Goal: Task Accomplishment & Management: Use online tool/utility

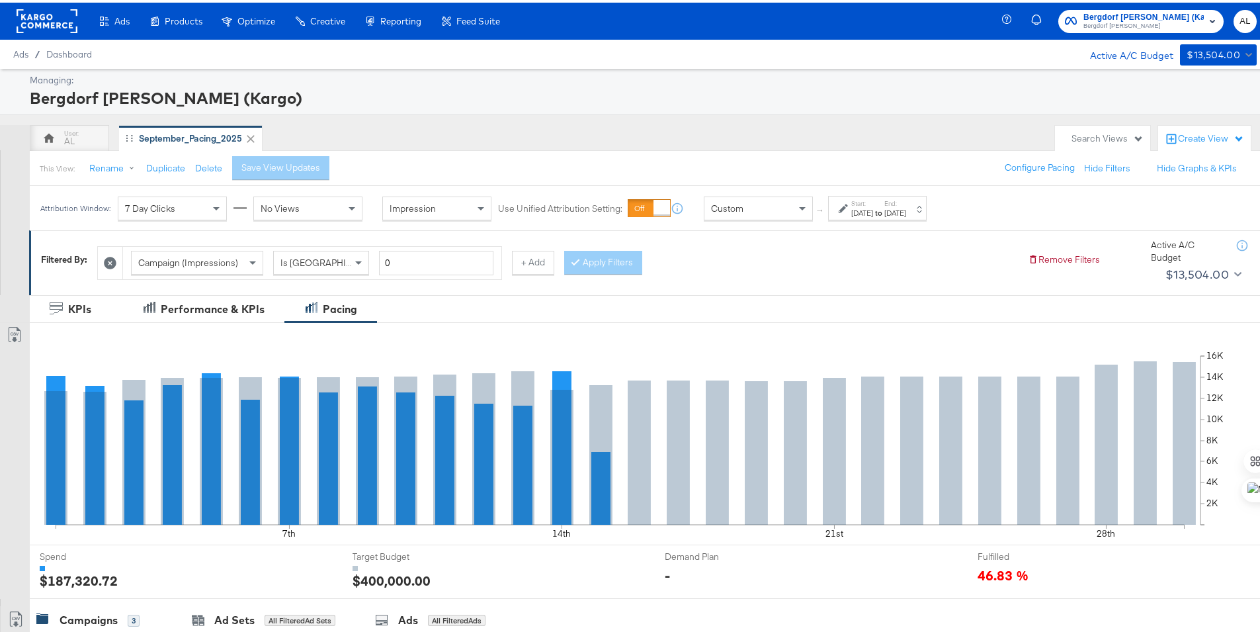
click at [837, 206] on div "Start: [DATE] to End: [DATE]" at bounding box center [877, 205] width 99 height 24
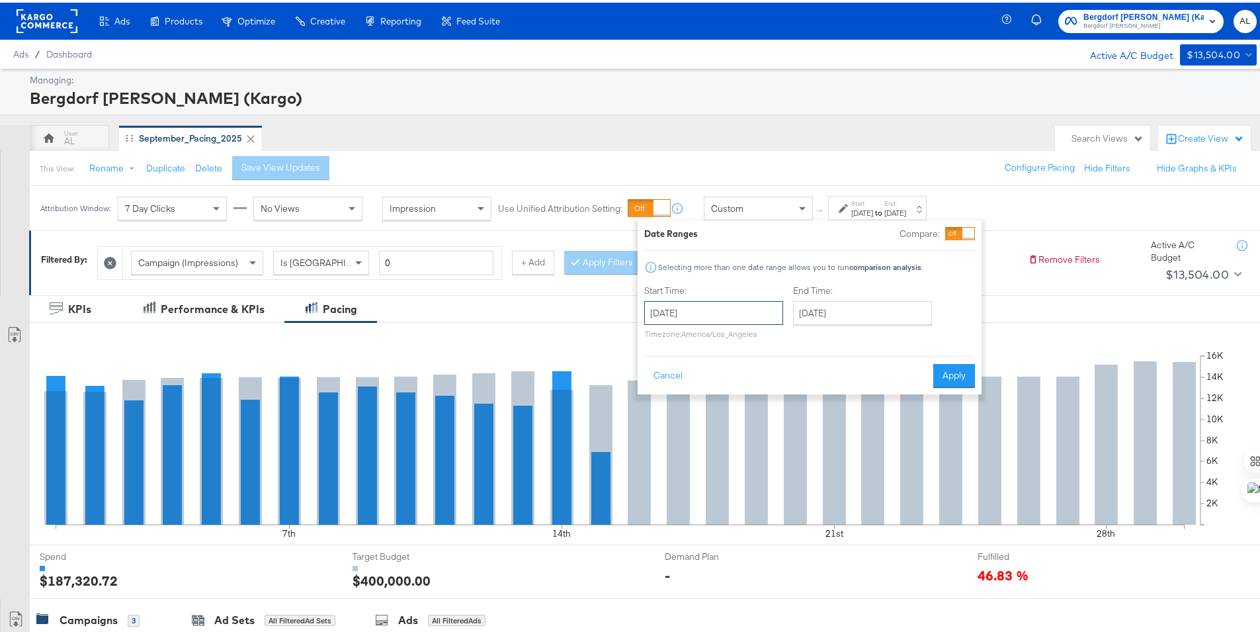
click at [722, 303] on input "[DATE]" at bounding box center [713, 310] width 139 height 24
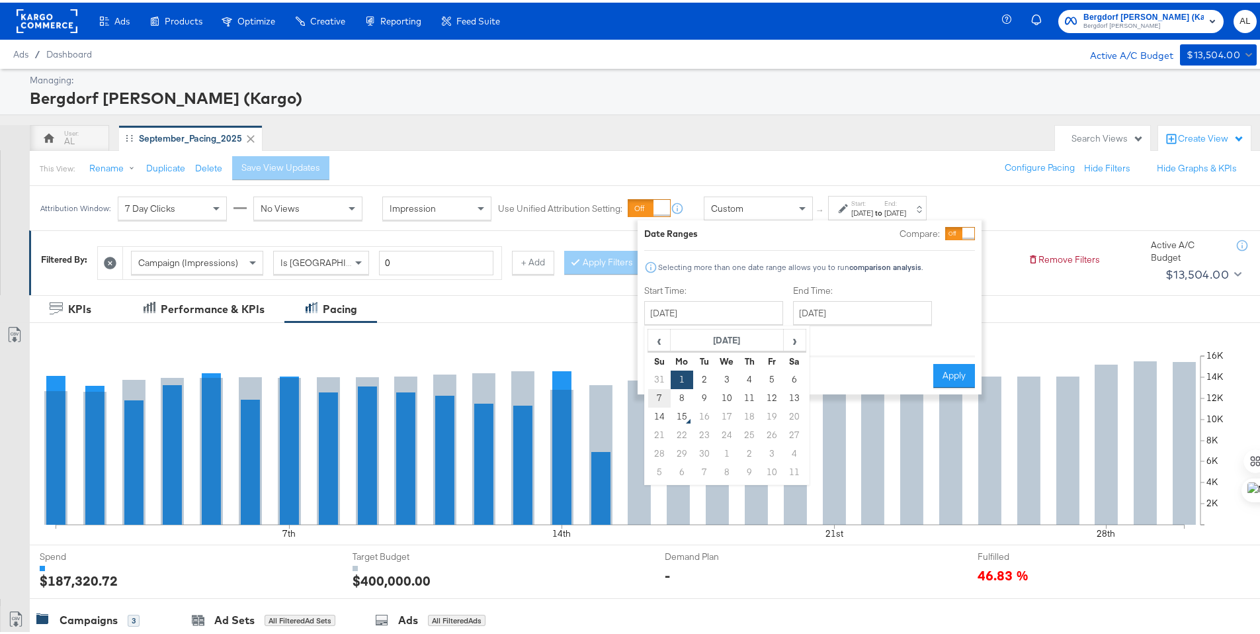
click at [664, 390] on td "7" at bounding box center [659, 395] width 22 height 19
type input "[DATE]"
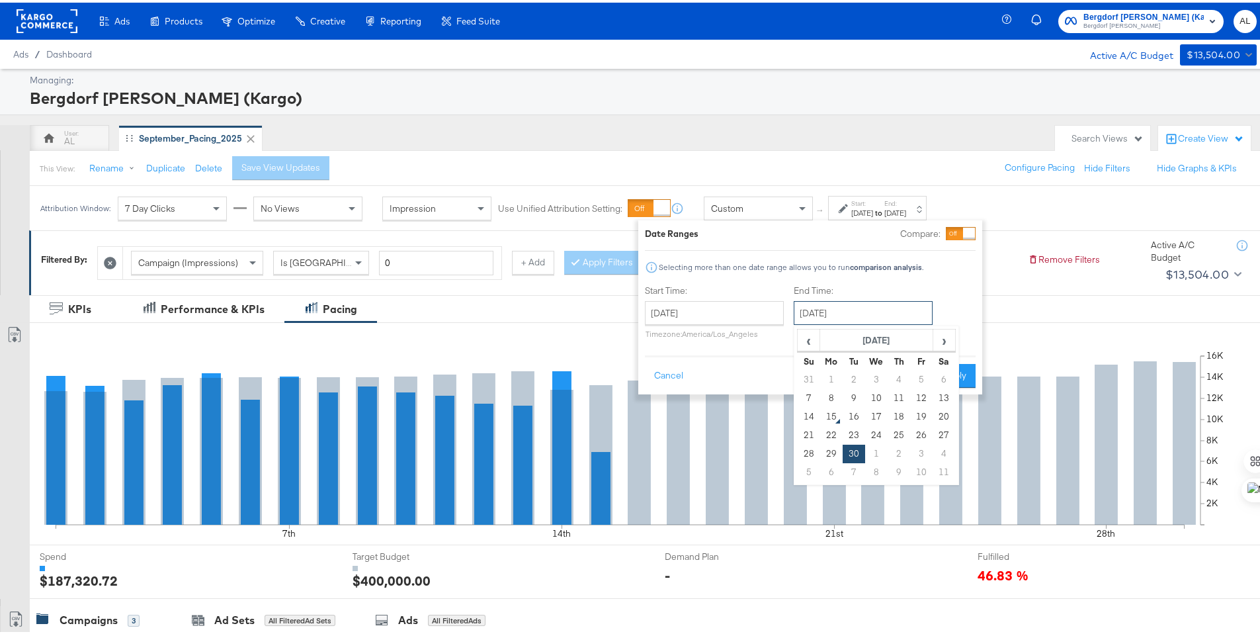
click at [850, 310] on input "[DATE]" at bounding box center [863, 310] width 139 height 24
click at [950, 394] on td "13" at bounding box center [944, 395] width 22 height 19
type input "[DATE]"
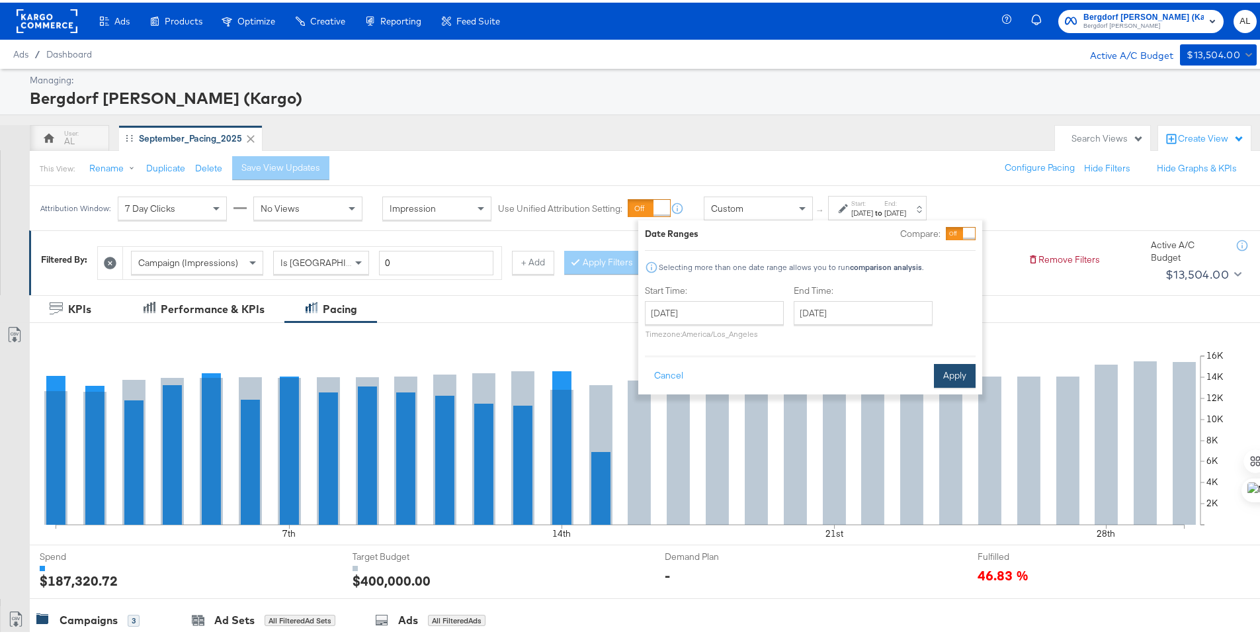
click at [956, 377] on button "Apply" at bounding box center [955, 373] width 42 height 24
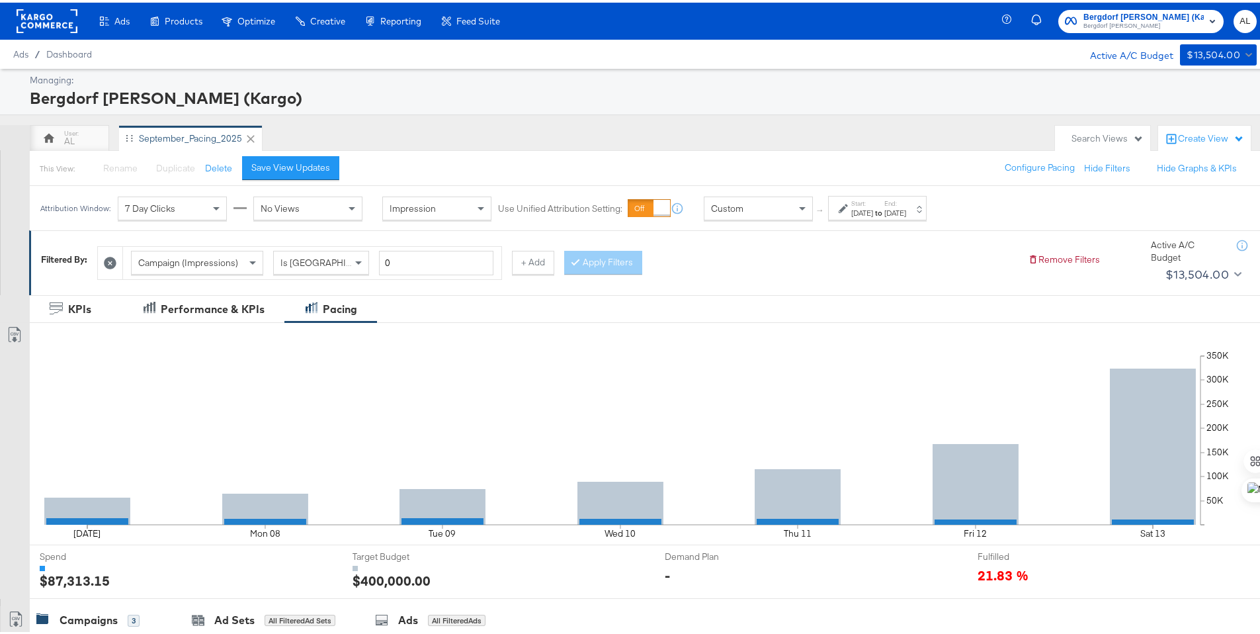
scroll to position [367, 0]
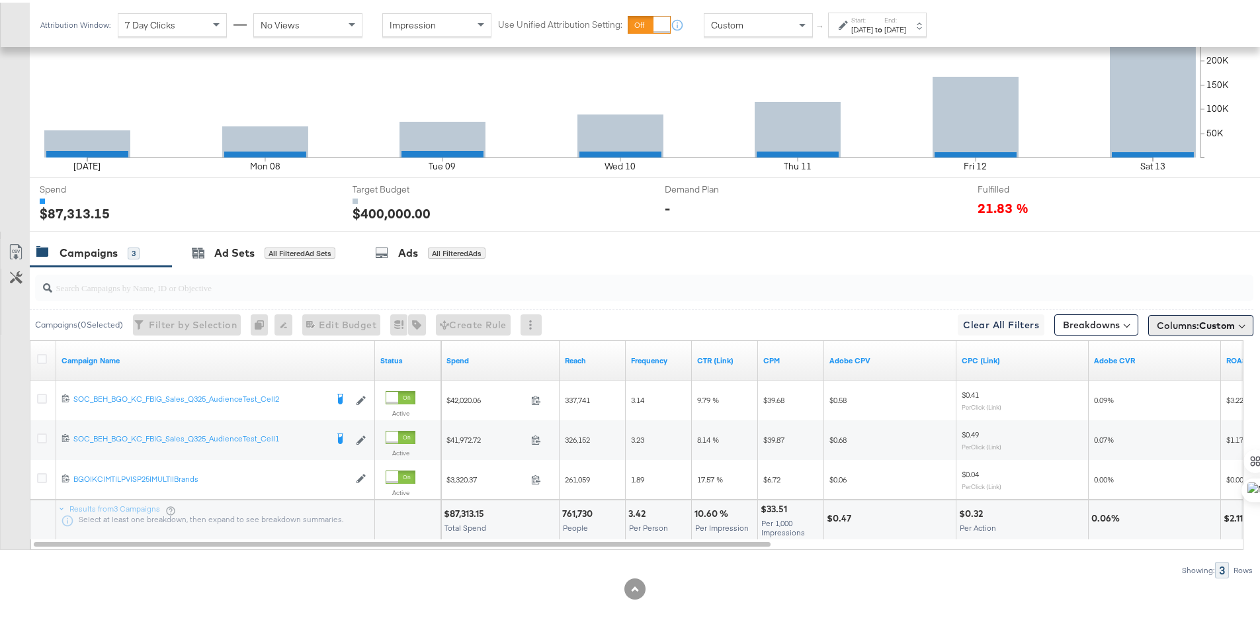
click at [1173, 328] on span "Columns: Custom" at bounding box center [1196, 322] width 78 height 13
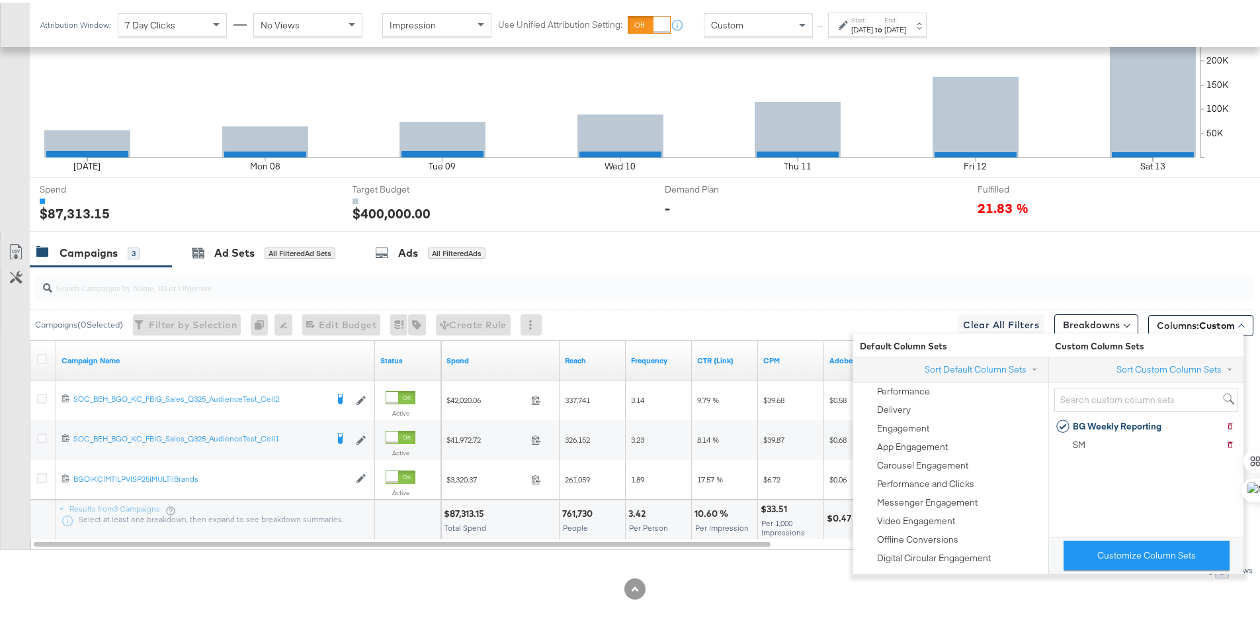
click at [966, 263] on div "Campaigns 3 Ad Sets All Filtered Ad Sets Ads All Filtered Ads" at bounding box center [650, 250] width 1240 height 28
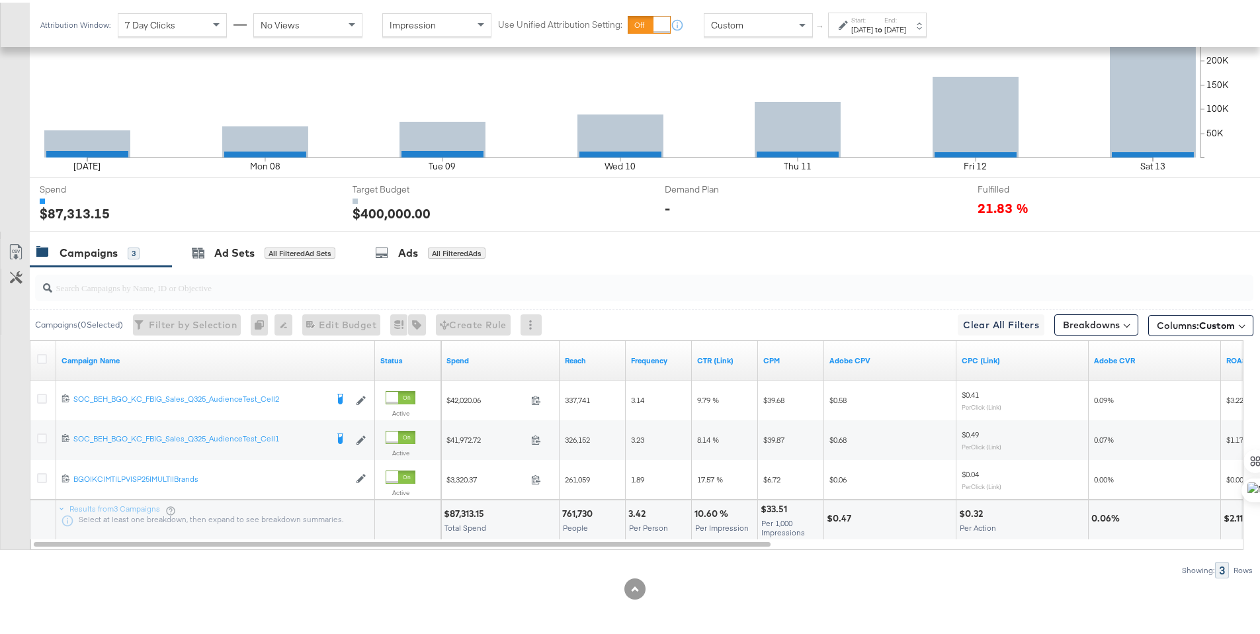
click at [47, 356] on div at bounding box center [44, 357] width 14 height 13
click at [44, 355] on icon at bounding box center [42, 356] width 10 height 10
click at [0, 0] on input "checkbox" at bounding box center [0, 0] width 0 height 0
click at [2, 243] on link "Export as CSV" at bounding box center [16, 251] width 30 height 30
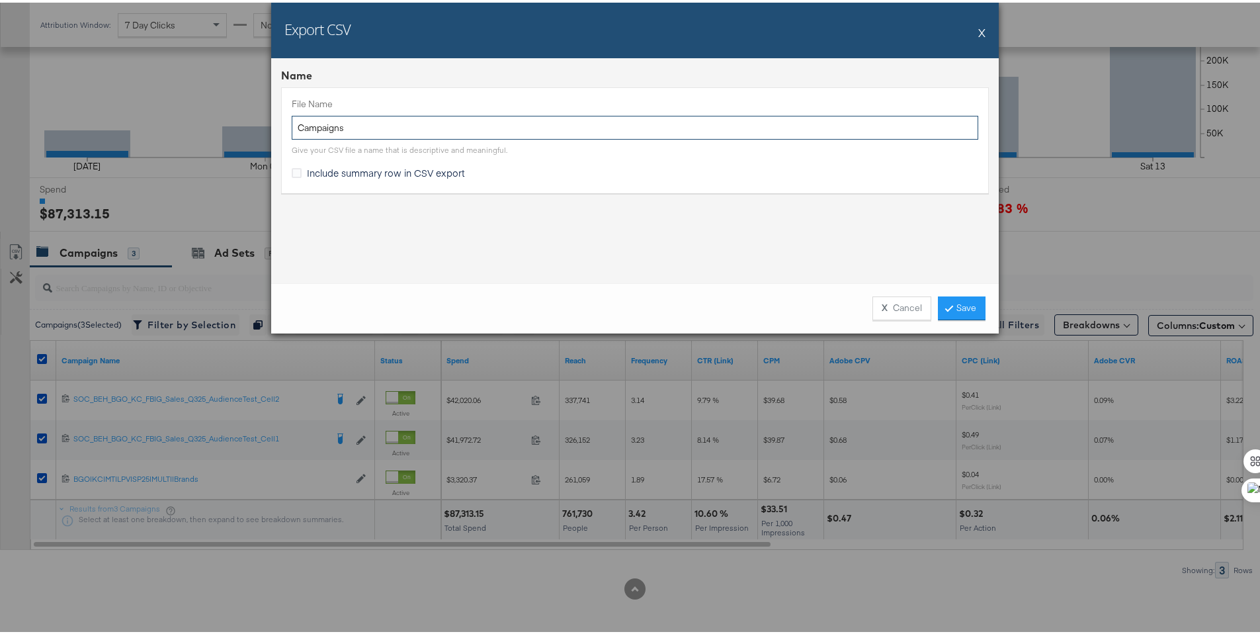
click at [292, 131] on input "Campaigns" at bounding box center [635, 125] width 686 height 24
type input "BG LW Campaigns"
click at [293, 165] on icon at bounding box center [297, 170] width 10 height 10
click at [0, 0] on input "Include summary row in CSV export" at bounding box center [0, 0] width 0 height 0
click at [947, 306] on icon at bounding box center [949, 305] width 4 height 8
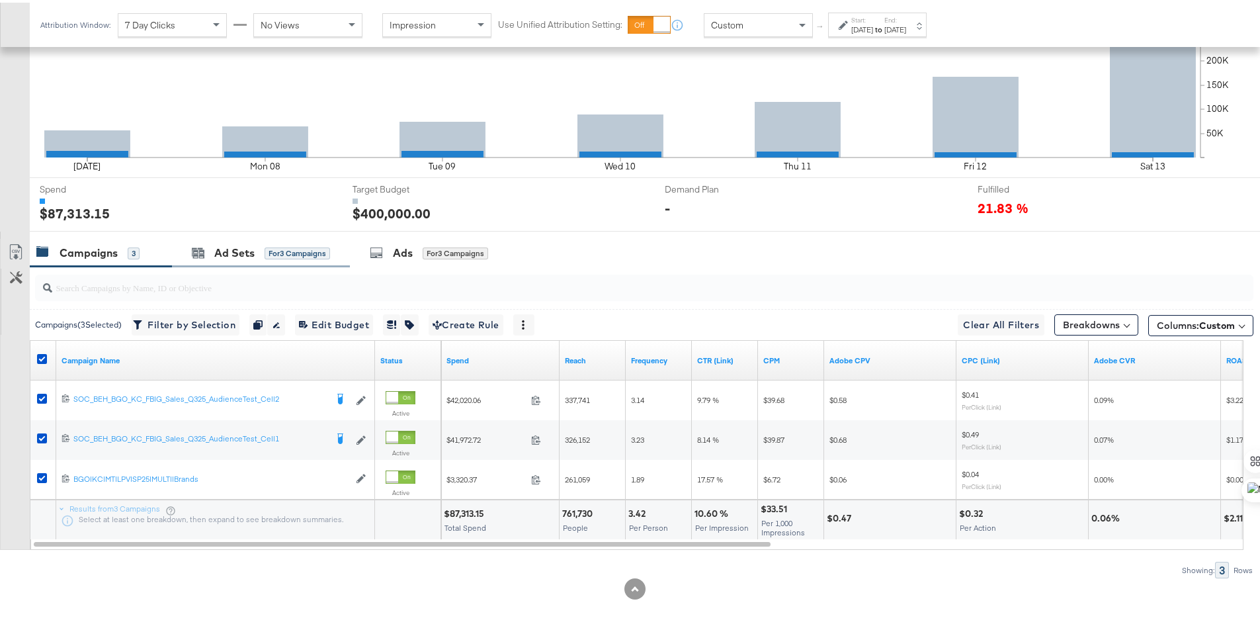
click at [242, 258] on div "Ad Sets for 3 Campaigns" at bounding box center [261, 250] width 178 height 28
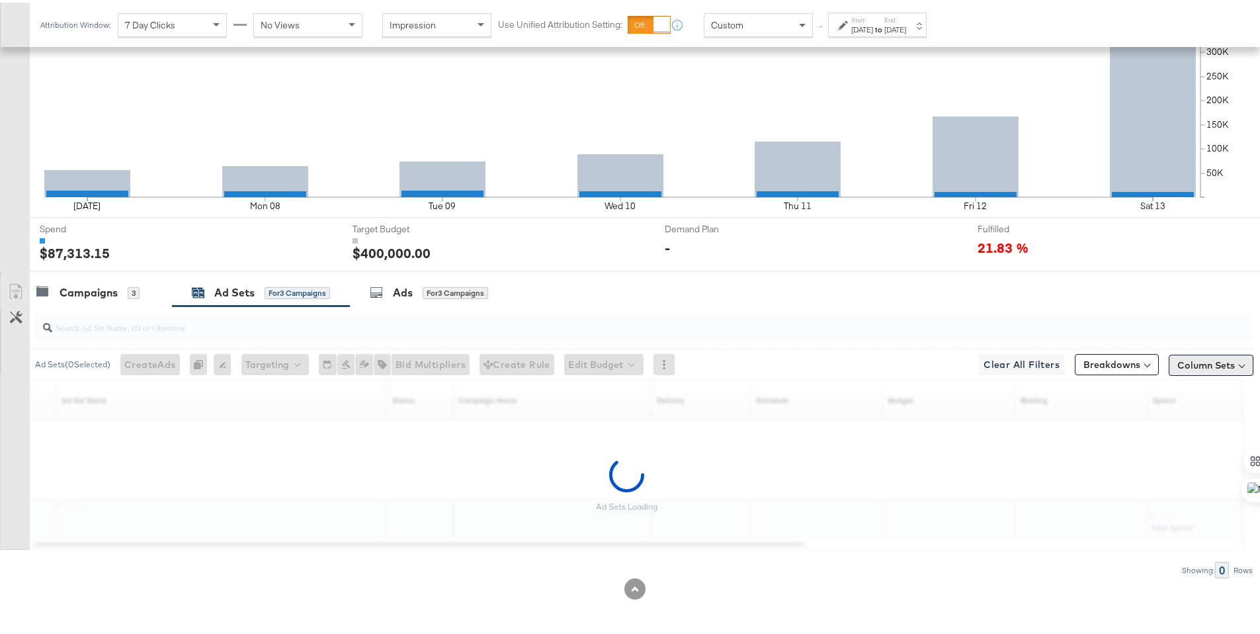
click at [1194, 364] on button "Column Sets" at bounding box center [1211, 362] width 85 height 21
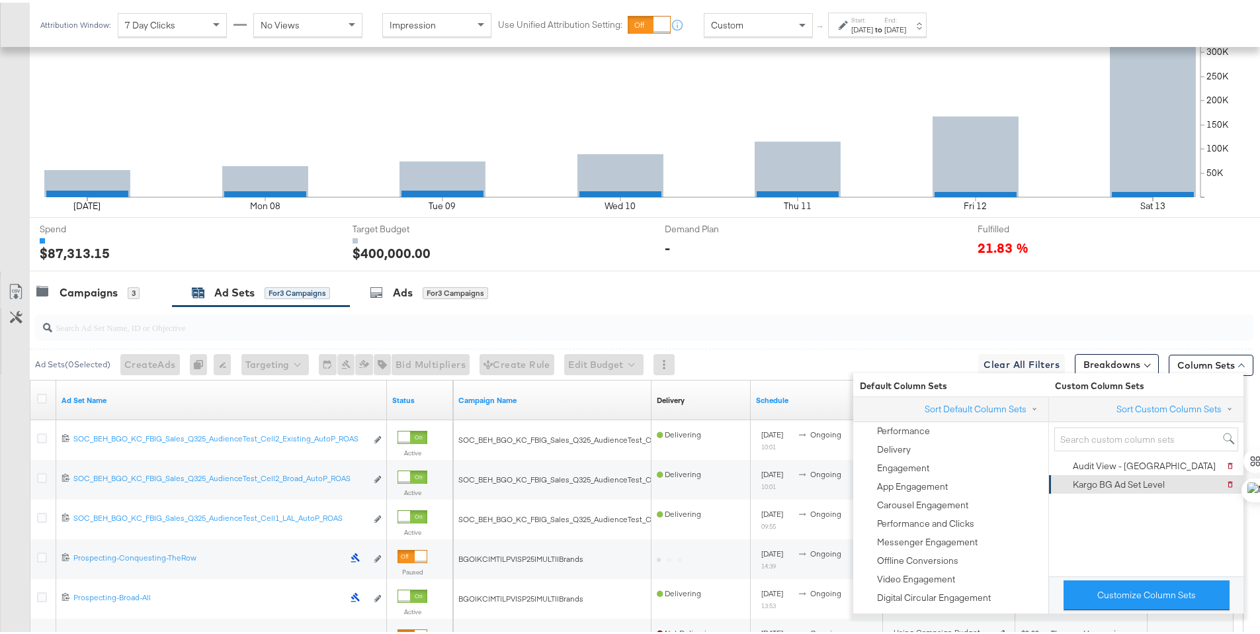
click at [1162, 474] on div "Kargo BG Ad Set Level" at bounding box center [1110, 481] width 108 height 19
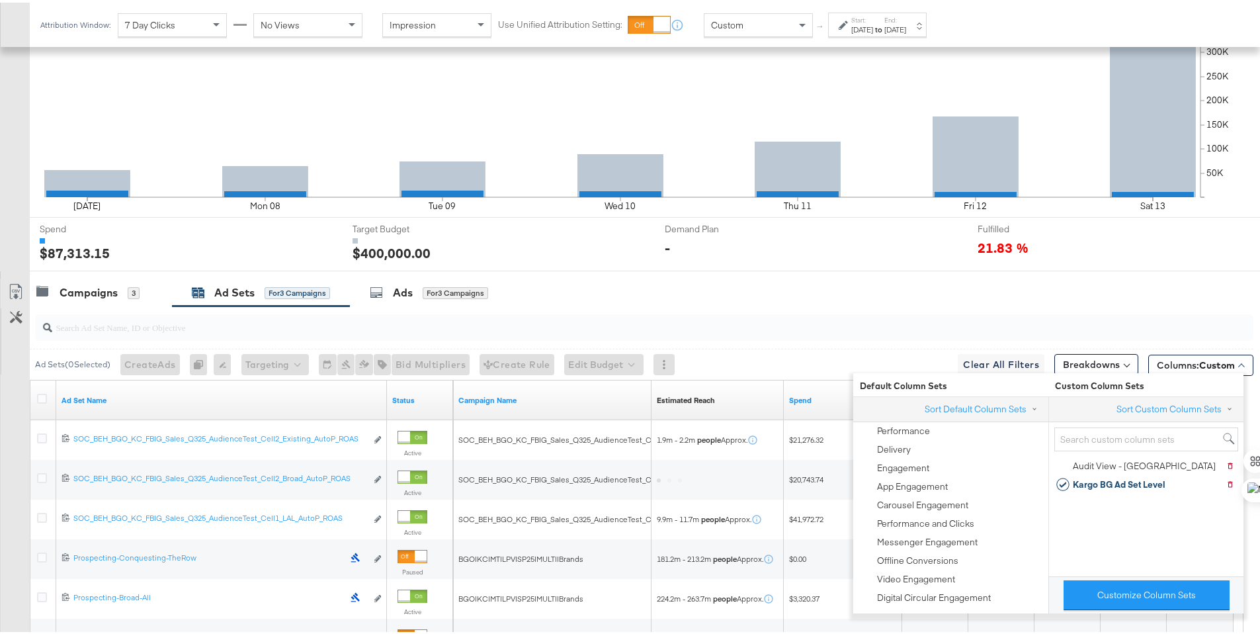
click at [1127, 302] on div "Campaigns 3 Ad Sets for 3 Campaigns Ads for 3 Campaigns" at bounding box center [650, 290] width 1240 height 28
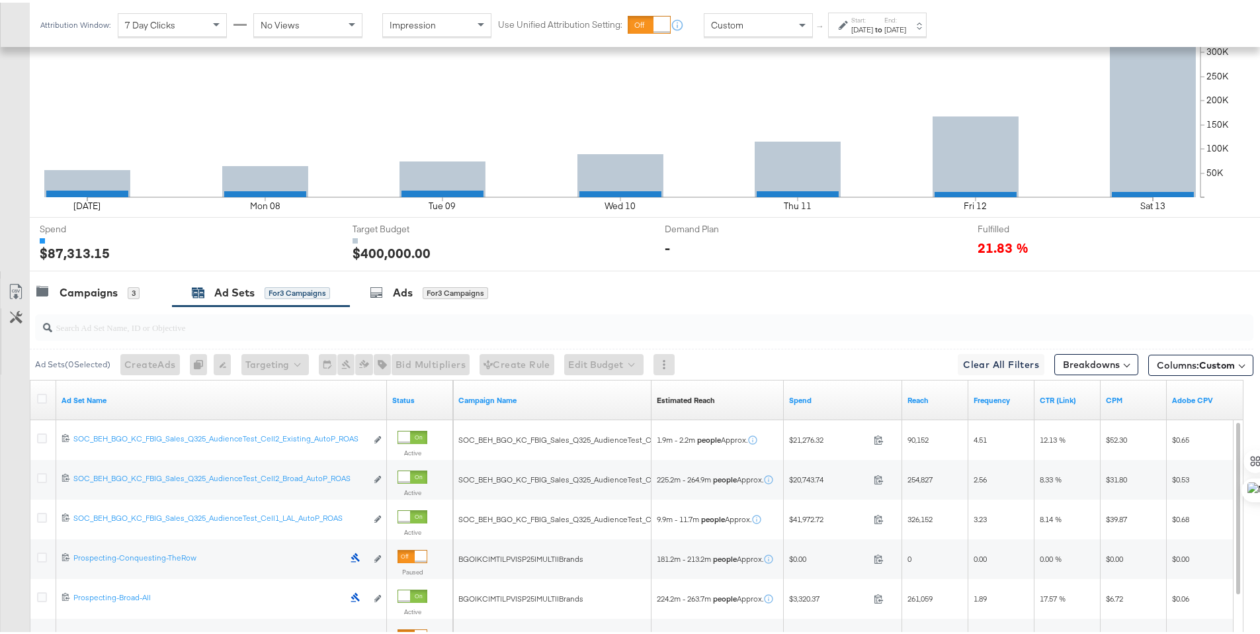
click at [48, 395] on div at bounding box center [44, 397] width 14 height 13
click at [44, 395] on icon at bounding box center [42, 396] width 10 height 10
click at [0, 0] on input "checkbox" at bounding box center [0, 0] width 0 height 0
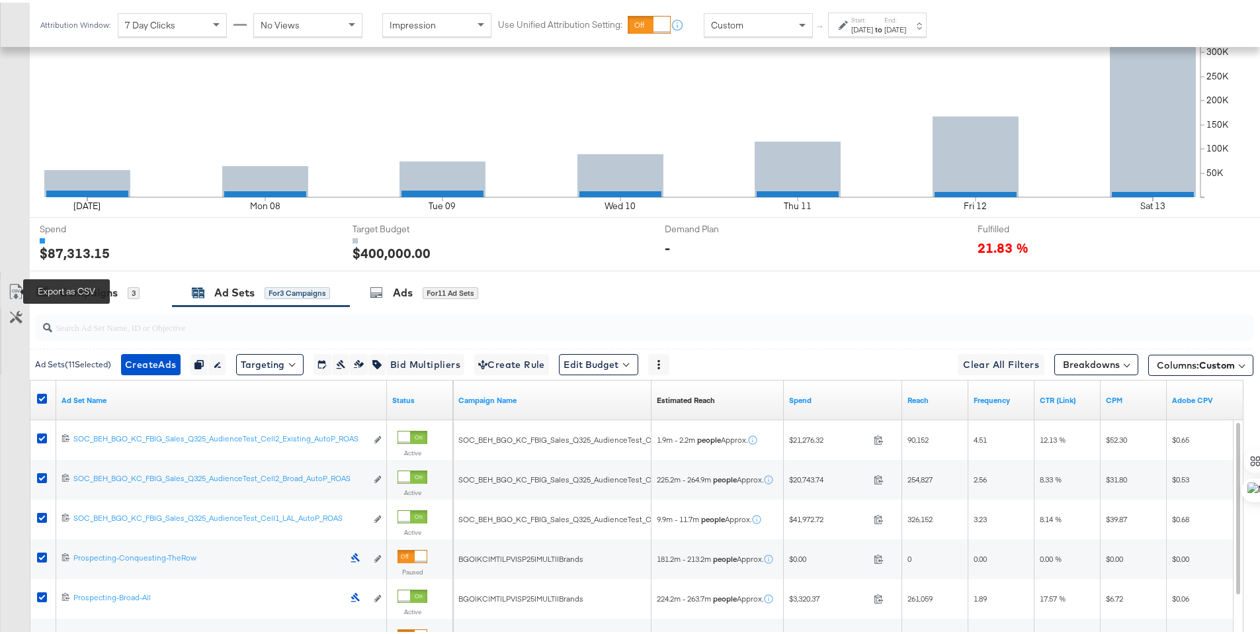
click at [11, 281] on icon at bounding box center [16, 289] width 16 height 16
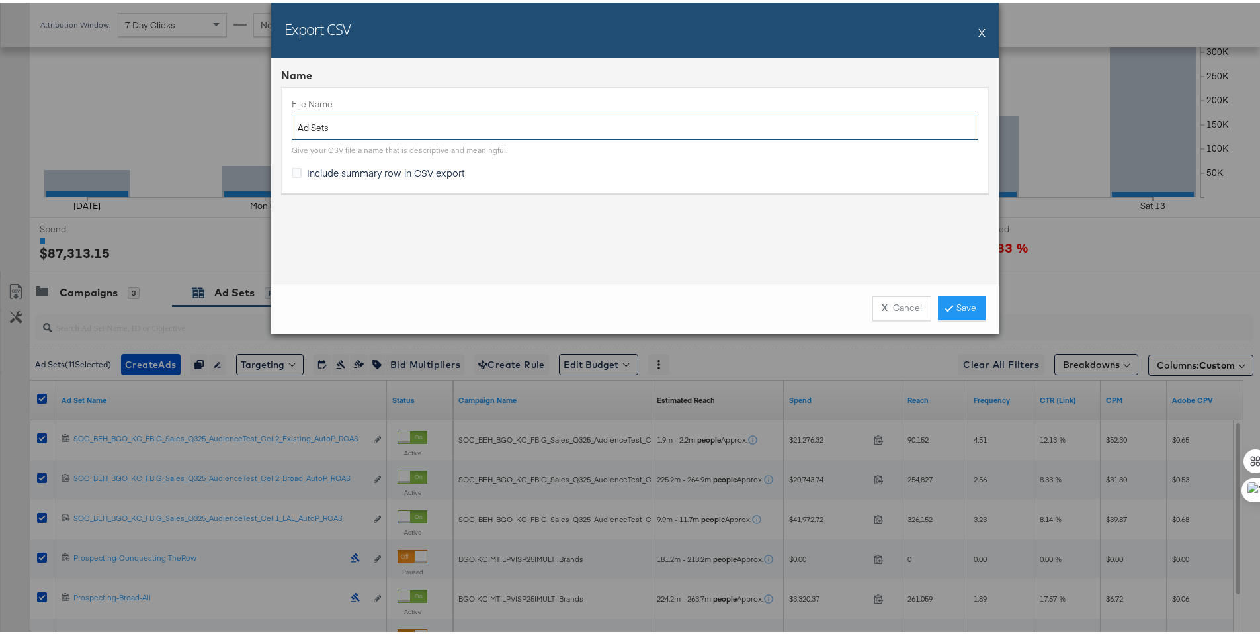
click at [292, 132] on input "Ad Sets" at bounding box center [635, 125] width 686 height 24
click at [293, 128] on input "Ad Sets" at bounding box center [635, 125] width 686 height 24
type input "BG LW Ad Sets"
drag, startPoint x: 293, startPoint y: 169, endPoint x: 319, endPoint y: 171, distance: 26.5
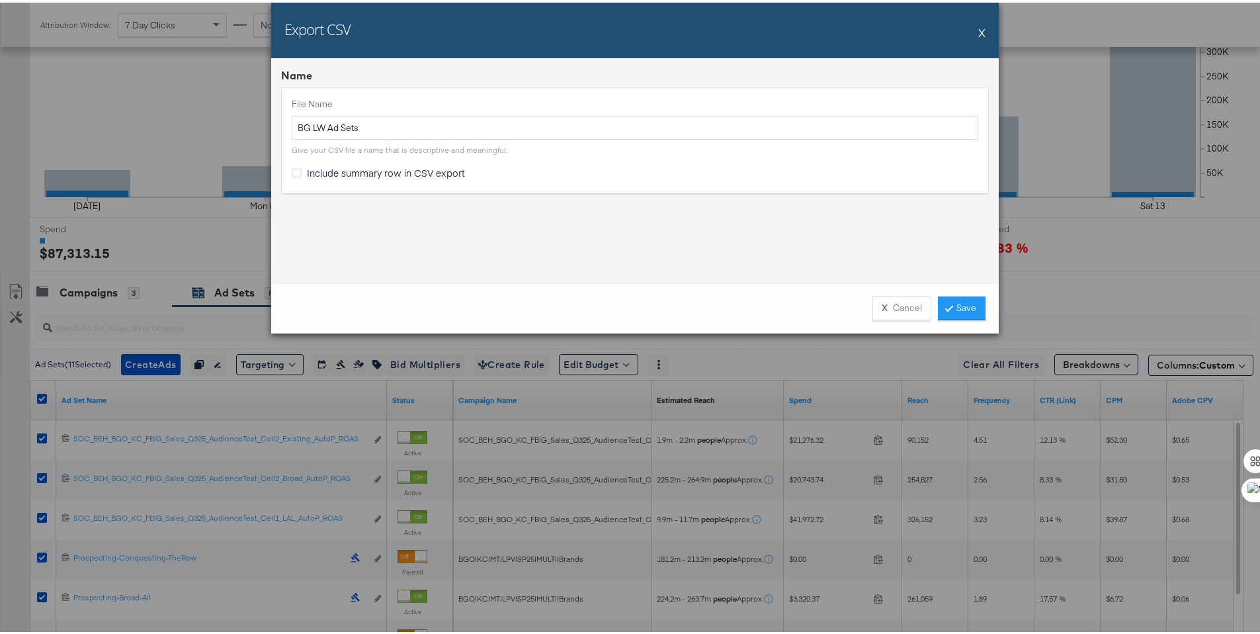
click at [293, 170] on icon at bounding box center [297, 170] width 10 height 10
click at [0, 0] on input "Include summary row in CSV export" at bounding box center [0, 0] width 0 height 0
click at [981, 300] on div "X Cancel Save" at bounding box center [634, 305] width 727 height 50
click at [974, 304] on link "Save" at bounding box center [962, 306] width 48 height 24
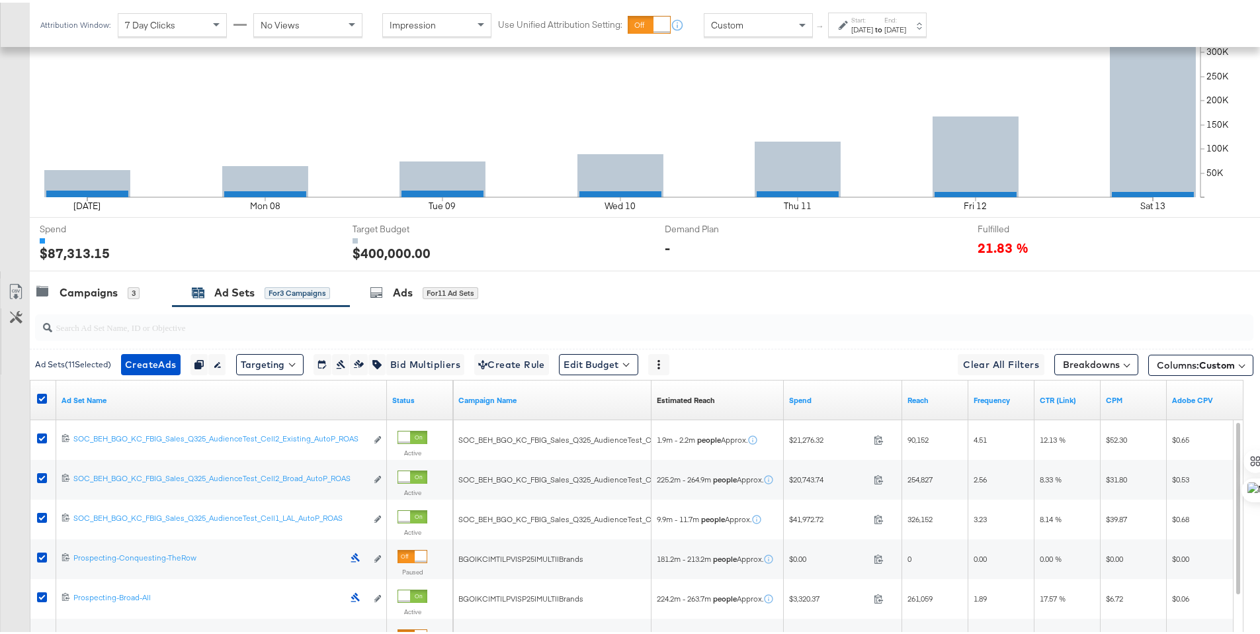
click at [98, 293] on div "Campaigns" at bounding box center [89, 289] width 58 height 15
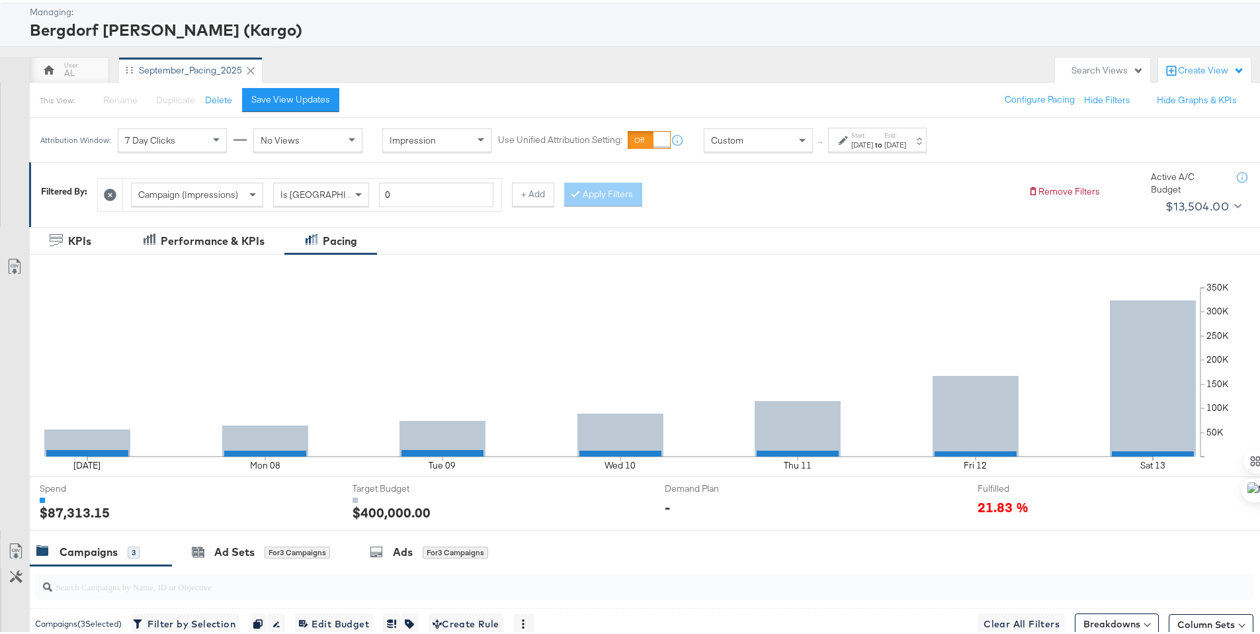
scroll to position [0, 0]
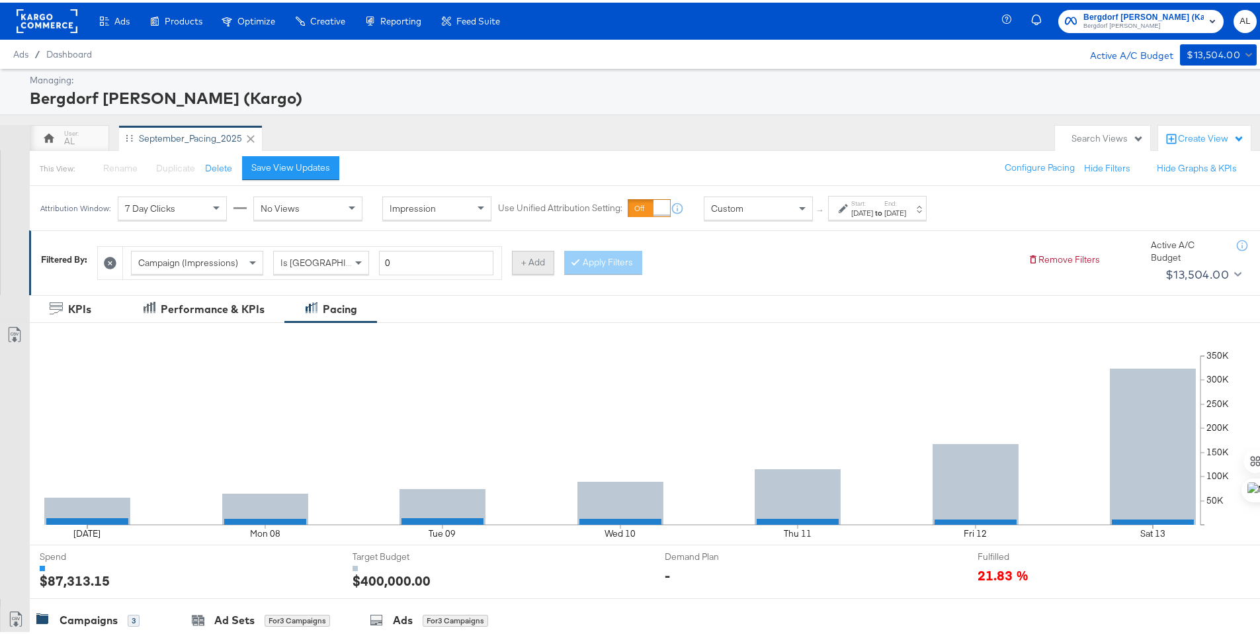
click at [544, 263] on button "+ Add" at bounding box center [533, 260] width 42 height 24
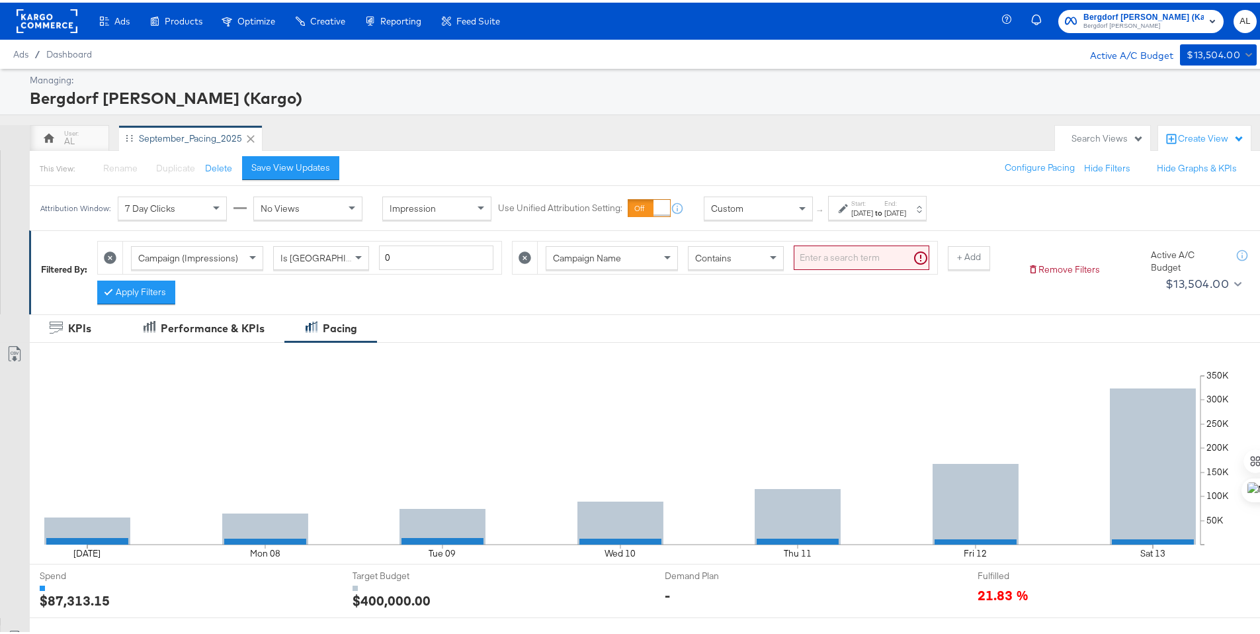
click at [701, 255] on span "Contains" at bounding box center [713, 255] width 36 height 12
click at [821, 261] on input "search" at bounding box center [862, 255] width 136 height 24
type input "brand"
click at [152, 298] on button "Apply Filters" at bounding box center [136, 290] width 78 height 24
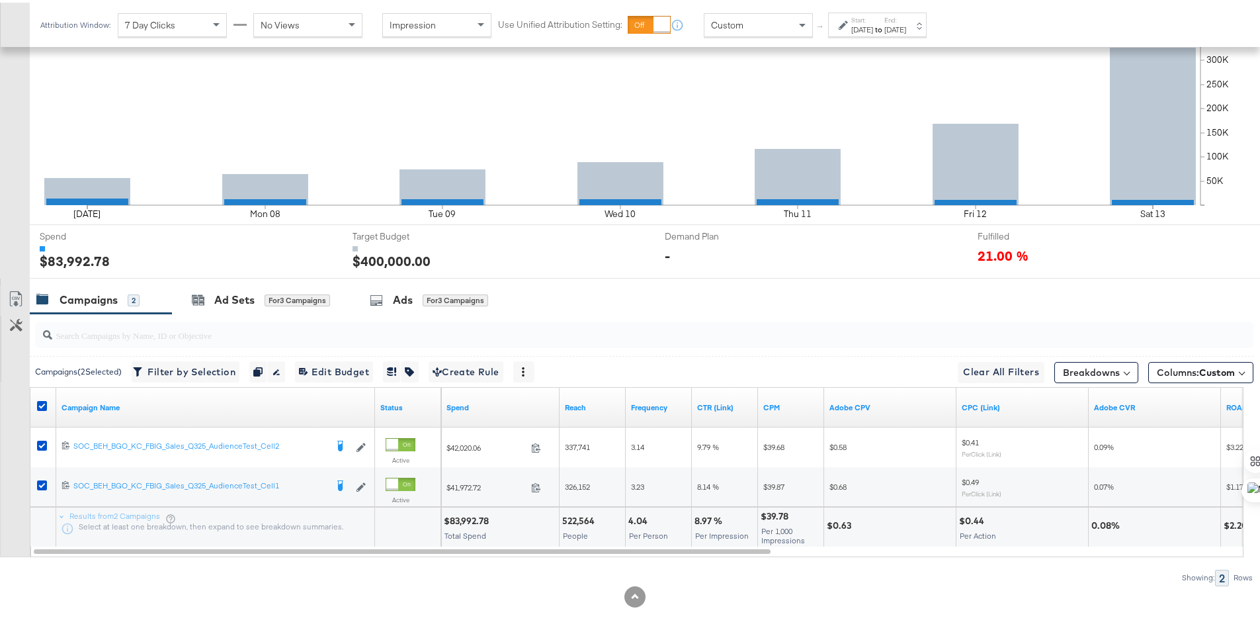
scroll to position [347, 0]
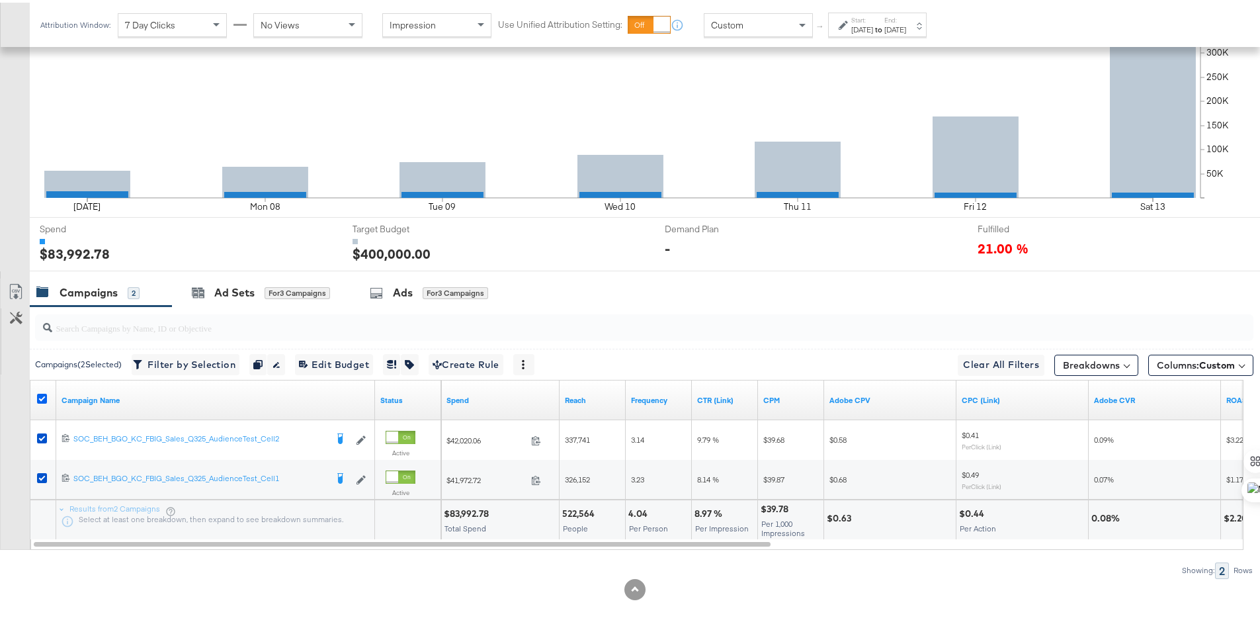
click at [46, 395] on icon at bounding box center [42, 396] width 10 height 10
click at [0, 0] on input "checkbox" at bounding box center [0, 0] width 0 height 0
click at [45, 395] on icon at bounding box center [42, 396] width 10 height 10
click at [0, 0] on input "checkbox" at bounding box center [0, 0] width 0 height 0
click at [45, 395] on icon at bounding box center [42, 396] width 10 height 10
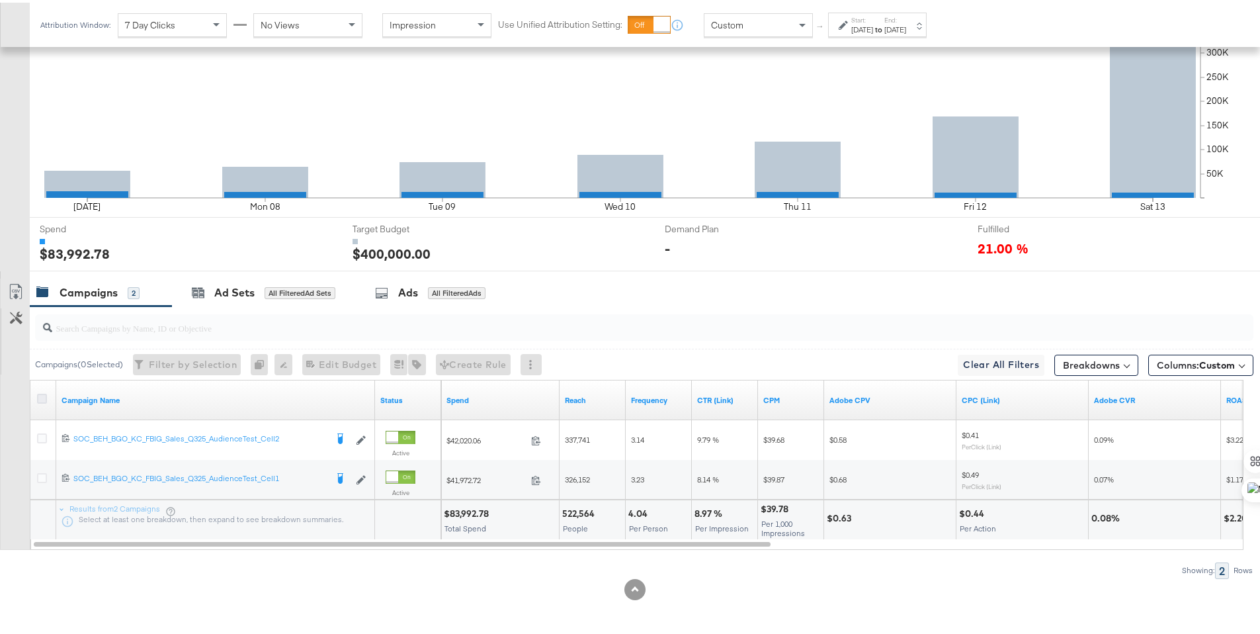
click at [0, 0] on input "checkbox" at bounding box center [0, 0] width 0 height 0
click at [7, 286] on link "Export as CSV" at bounding box center [16, 291] width 30 height 30
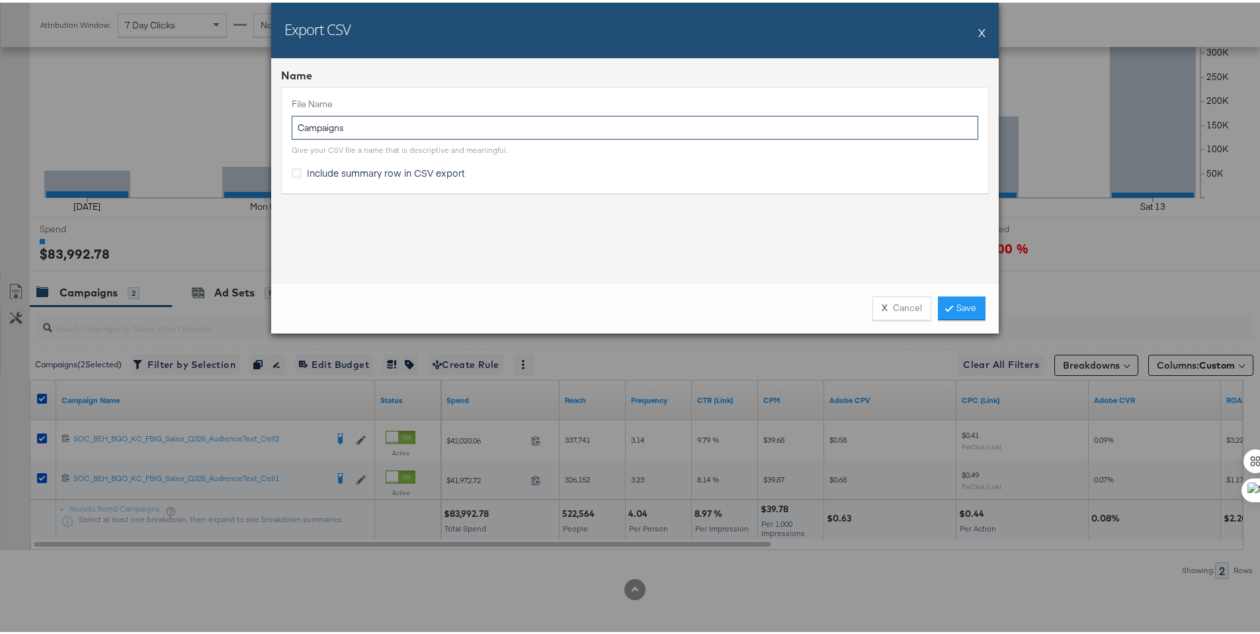
click at [292, 125] on input "Campaigns" at bounding box center [635, 125] width 686 height 24
type input "BG CONV Campaigns"
click at [365, 173] on span "Include summary row in CSV export" at bounding box center [386, 169] width 158 height 13
click at [0, 0] on input "Include summary row in CSV export" at bounding box center [0, 0] width 0 height 0
click at [958, 308] on link "Save" at bounding box center [962, 306] width 48 height 24
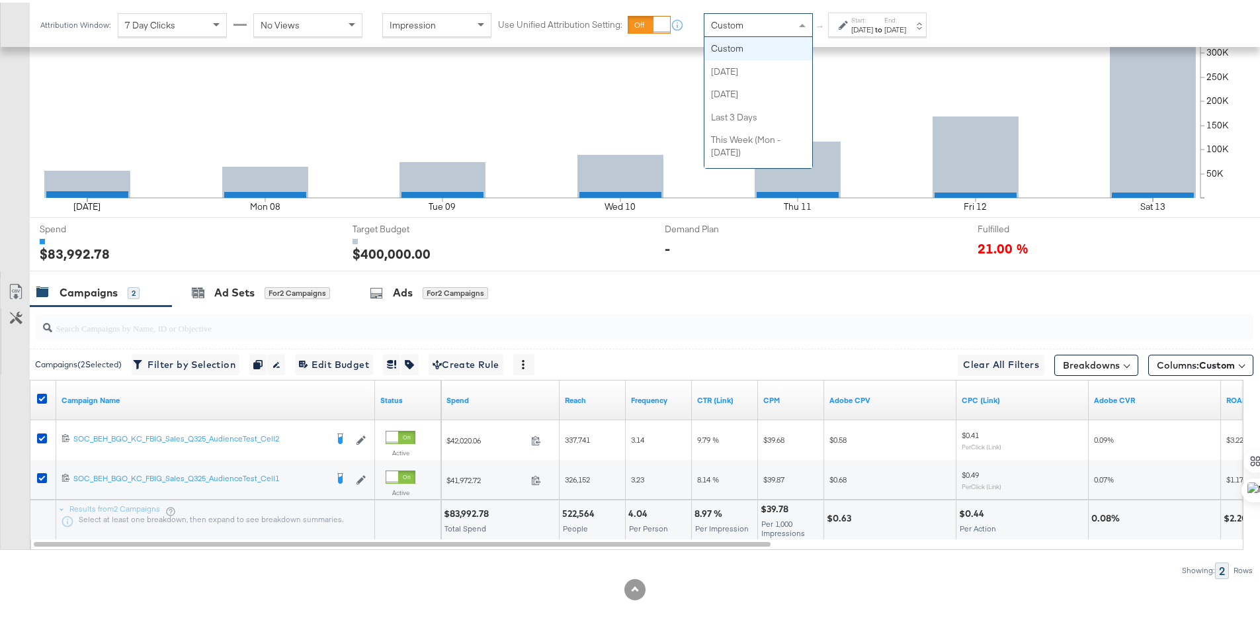
click at [782, 27] on div "Custom" at bounding box center [758, 22] width 108 height 22
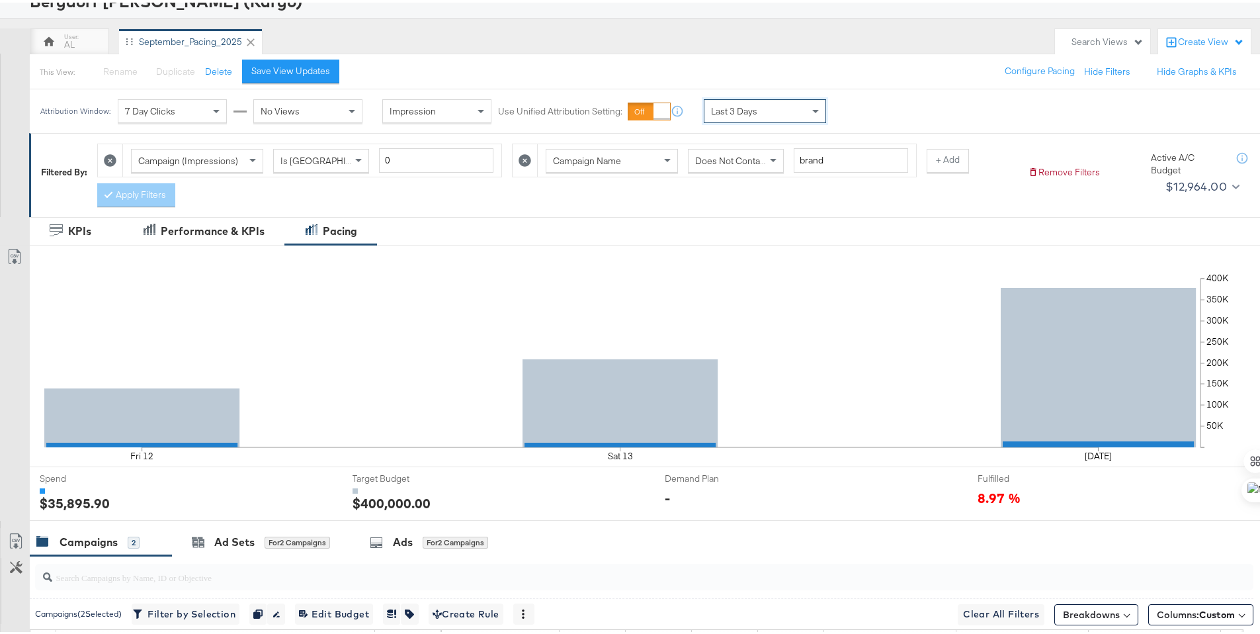
scroll to position [0, 0]
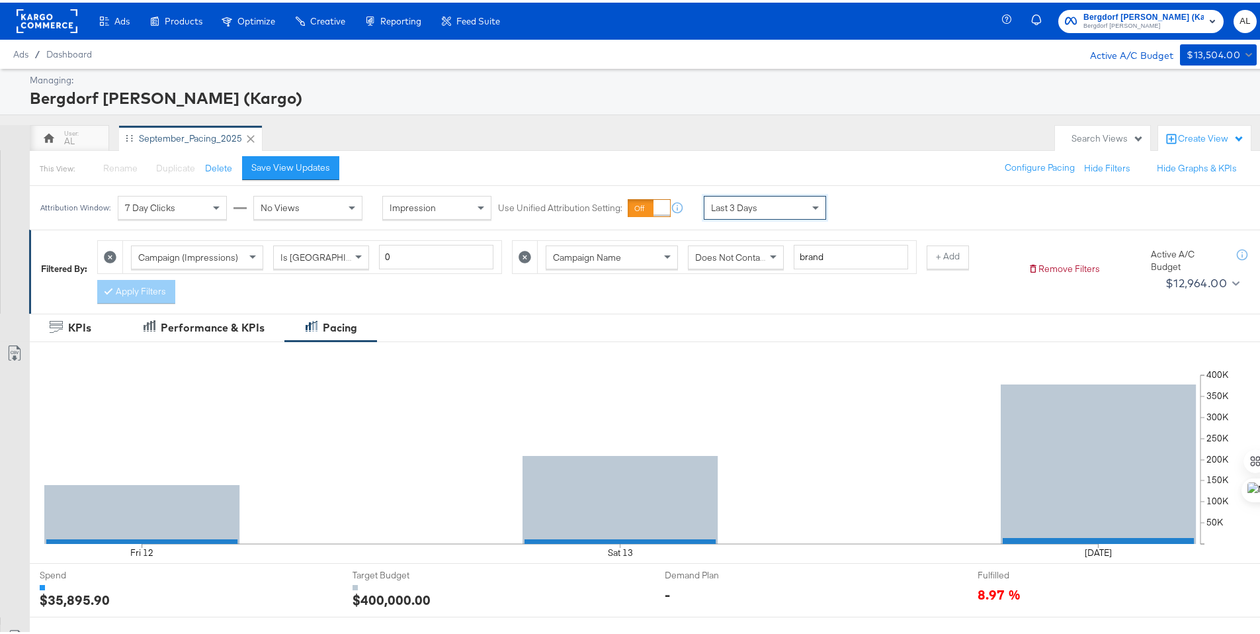
click at [523, 255] on icon at bounding box center [524, 254] width 13 height 13
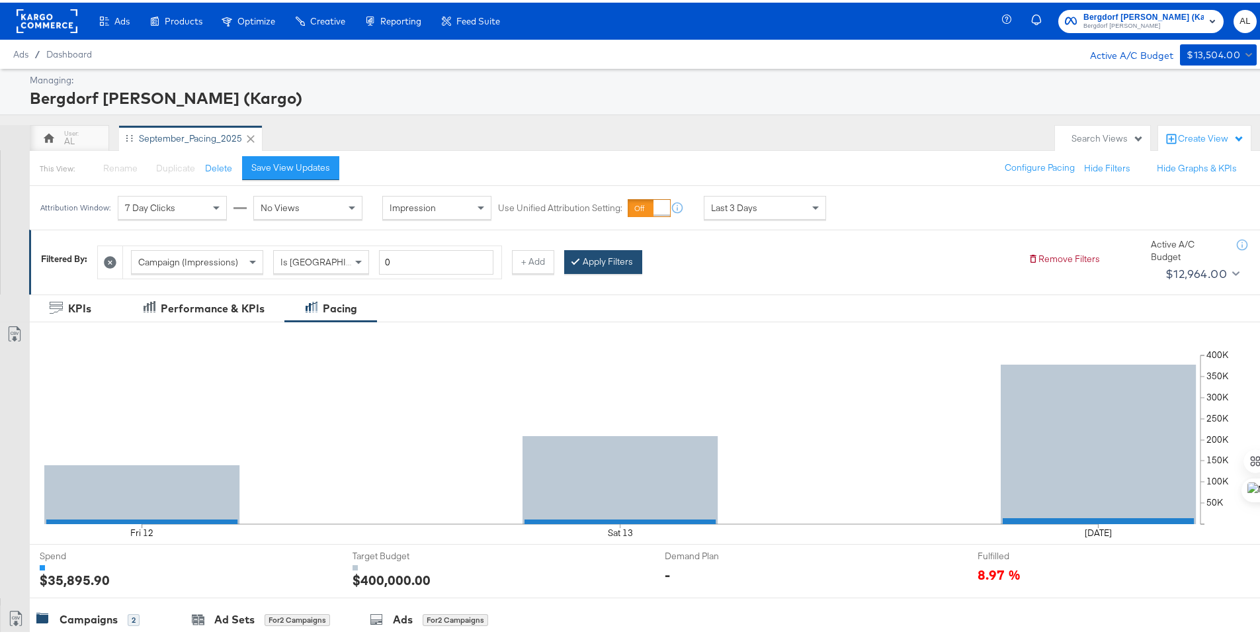
click at [599, 253] on button "Apply Filters" at bounding box center [603, 259] width 78 height 24
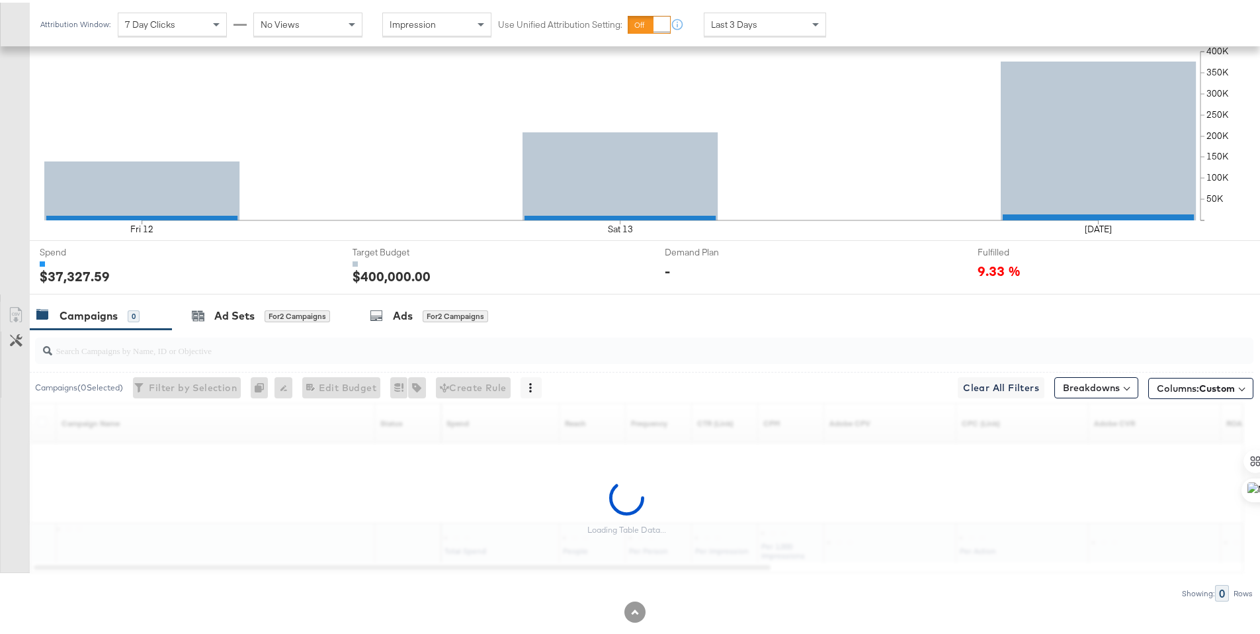
scroll to position [327, 0]
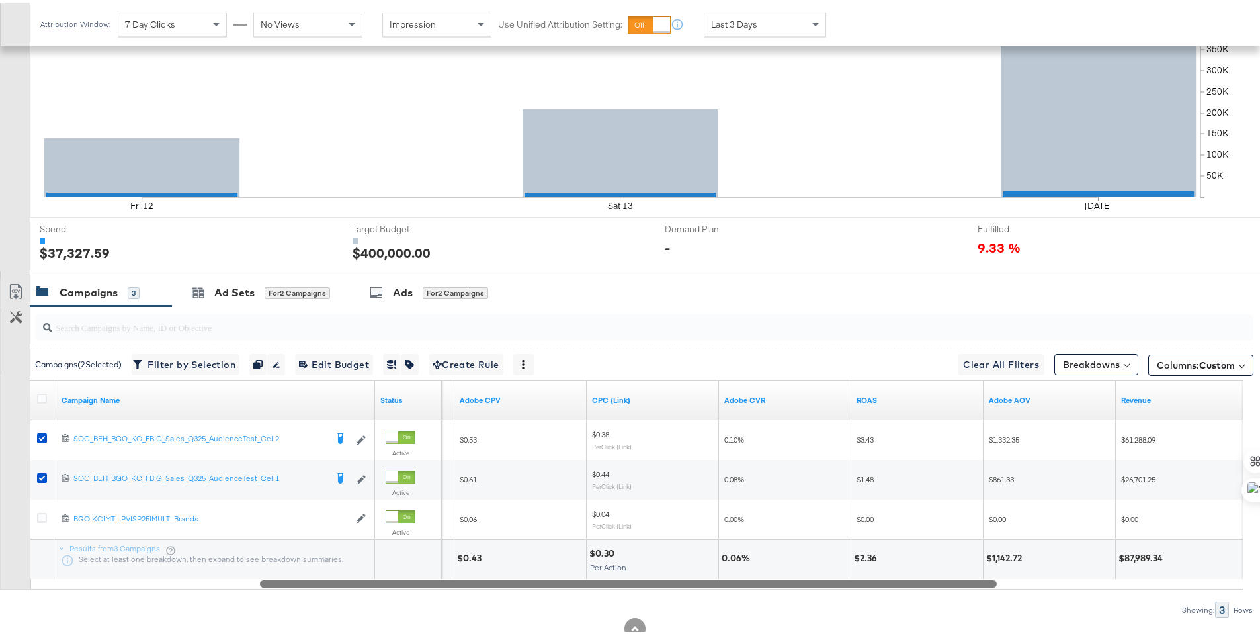
drag, startPoint x: 578, startPoint y: 579, endPoint x: 803, endPoint y: 582, distance: 224.9
click at [803, 582] on div at bounding box center [628, 580] width 737 height 11
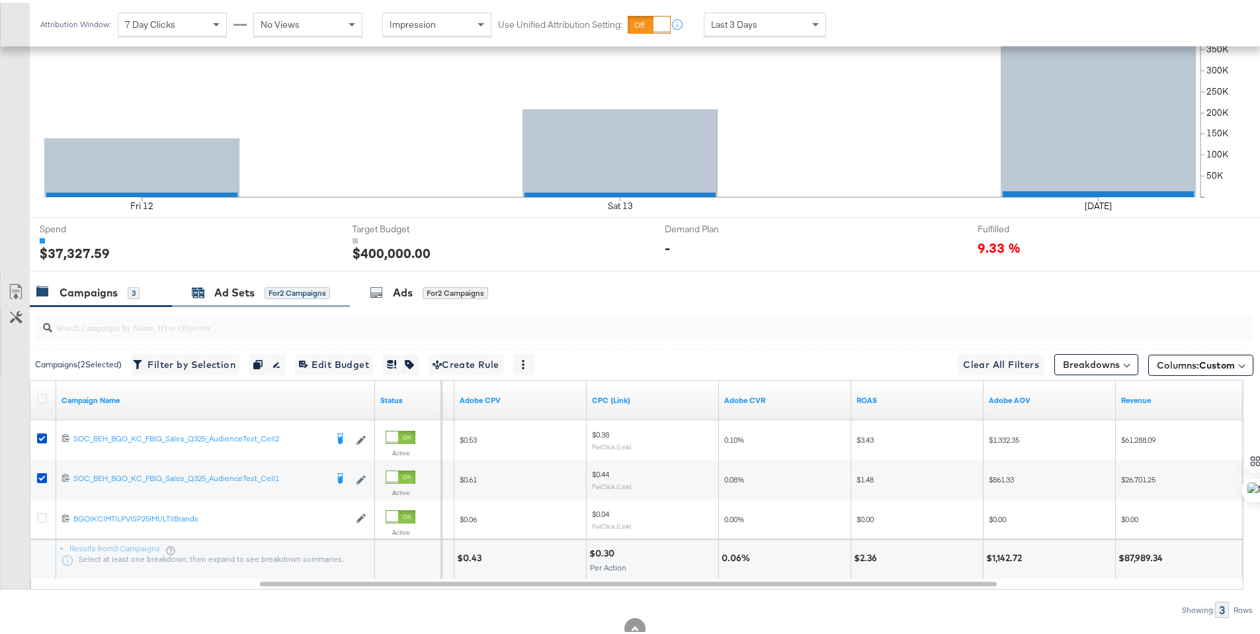
click at [226, 294] on div "Ad Sets" at bounding box center [234, 289] width 40 height 15
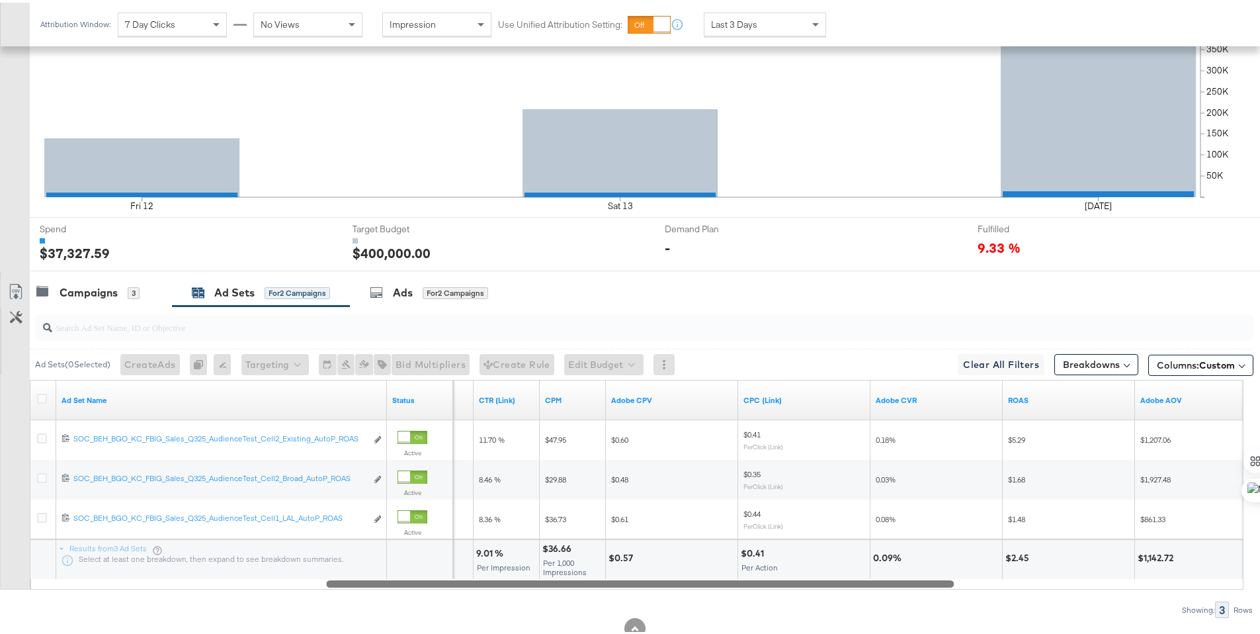
drag, startPoint x: 515, startPoint y: 580, endPoint x: 807, endPoint y: 587, distance: 291.7
click at [807, 587] on div "Ad Sets ( 0 Selected) Create Ads At least one ad set must be selected 0 Rename …" at bounding box center [626, 459] width 1253 height 311
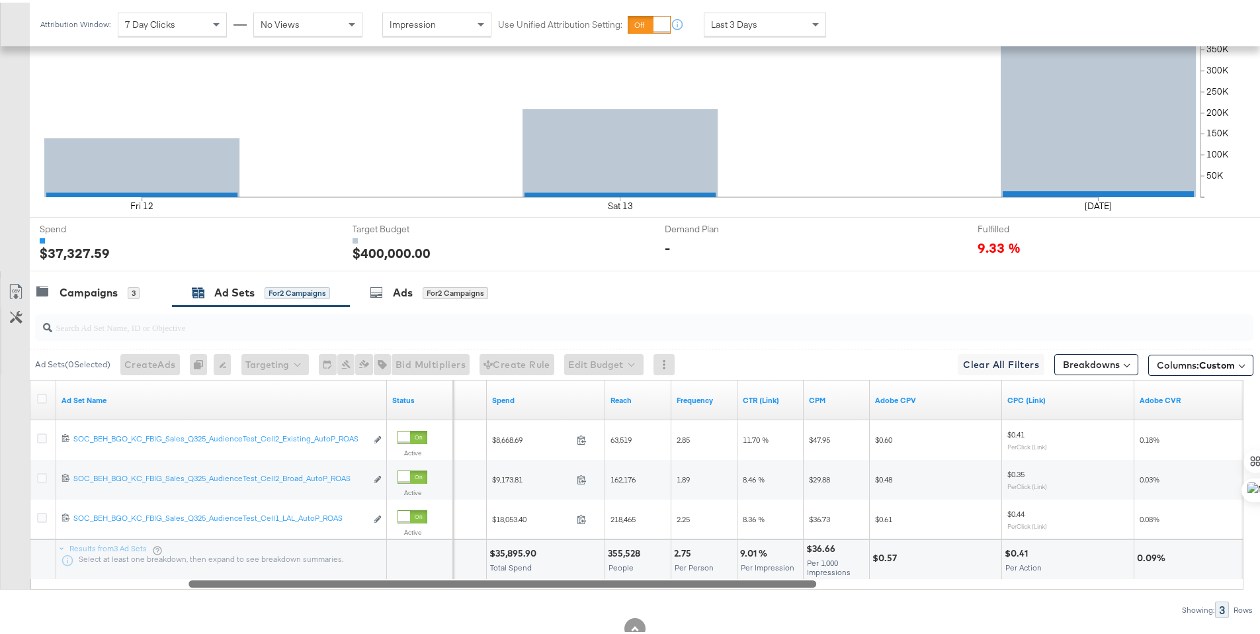
drag, startPoint x: 647, startPoint y: 581, endPoint x: 511, endPoint y: 597, distance: 137.8
click at [511, 597] on div "Ad Sets ( 0 Selected) Create Ads At least one ad set must be selected 0 Rename …" at bounding box center [626, 459] width 1253 height 311
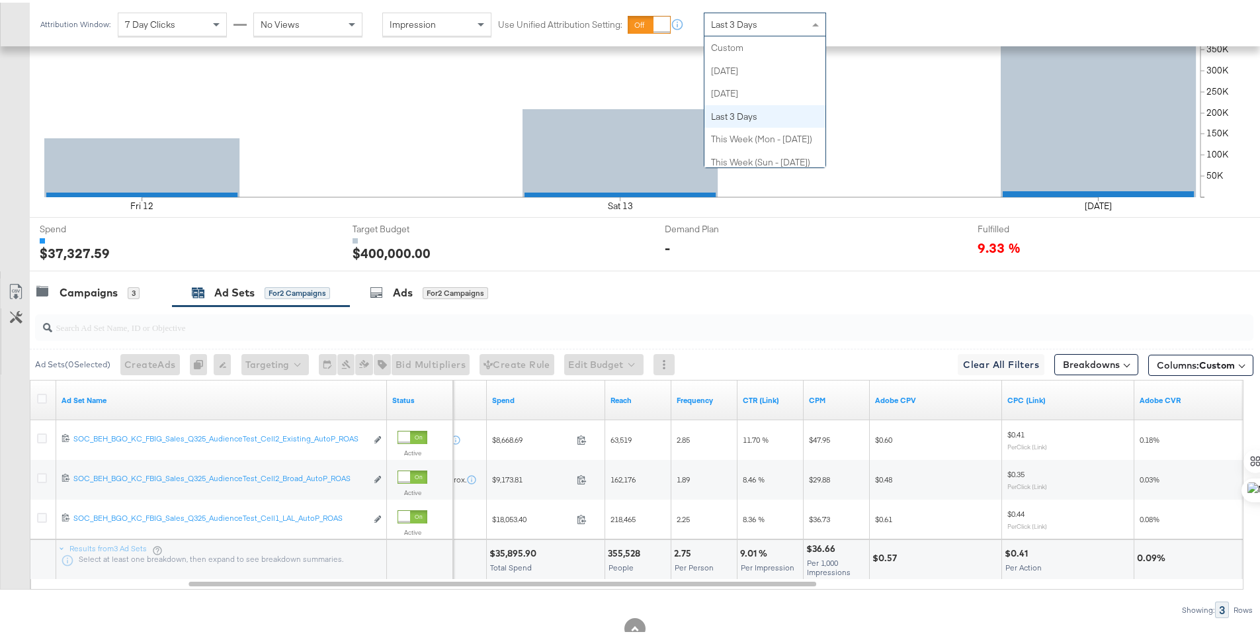
click at [726, 33] on div "Last 3 Days Custom [DATE] [DATE] Last 3 Days This Week (Mon - [DATE]) This Week…" at bounding box center [765, 22] width 122 height 24
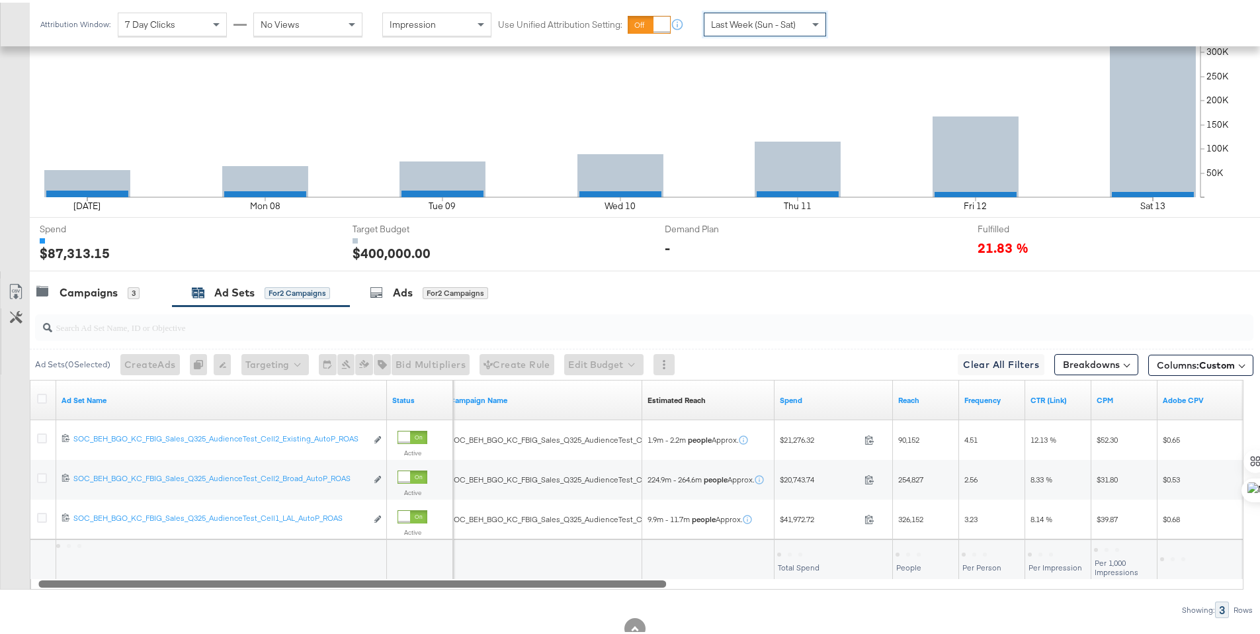
drag, startPoint x: 730, startPoint y: 579, endPoint x: 581, endPoint y: 578, distance: 149.5
click at [581, 579] on div at bounding box center [352, 580] width 628 height 11
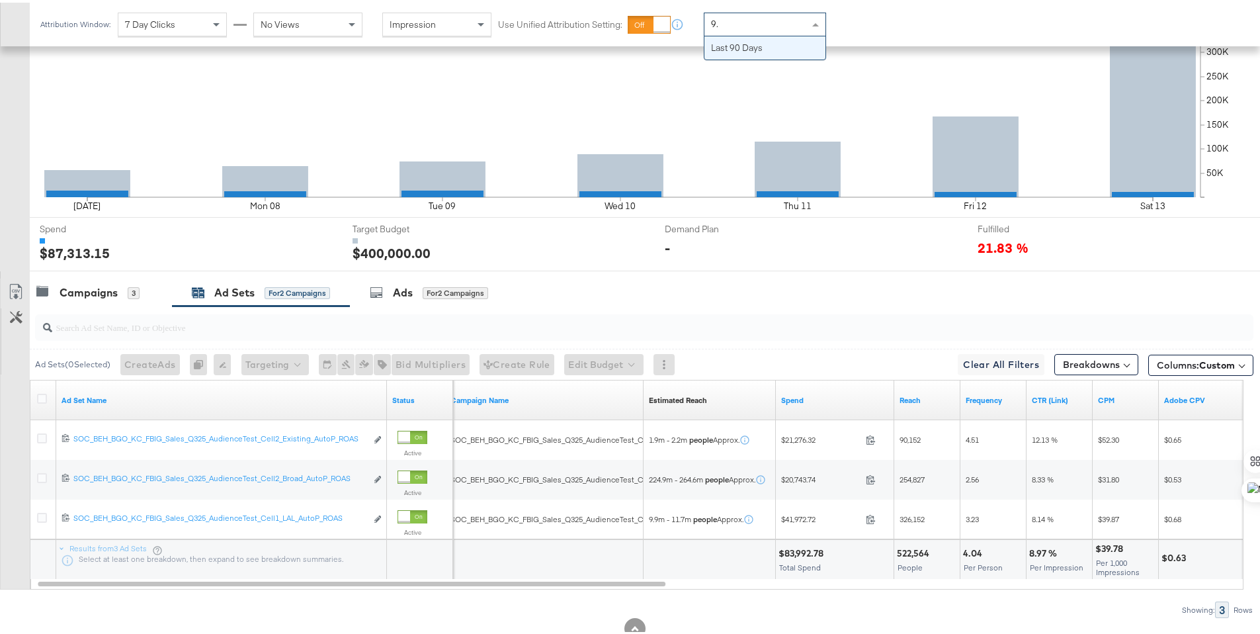
type input "9."
click at [87, 283] on div "Campaigns" at bounding box center [89, 289] width 58 height 15
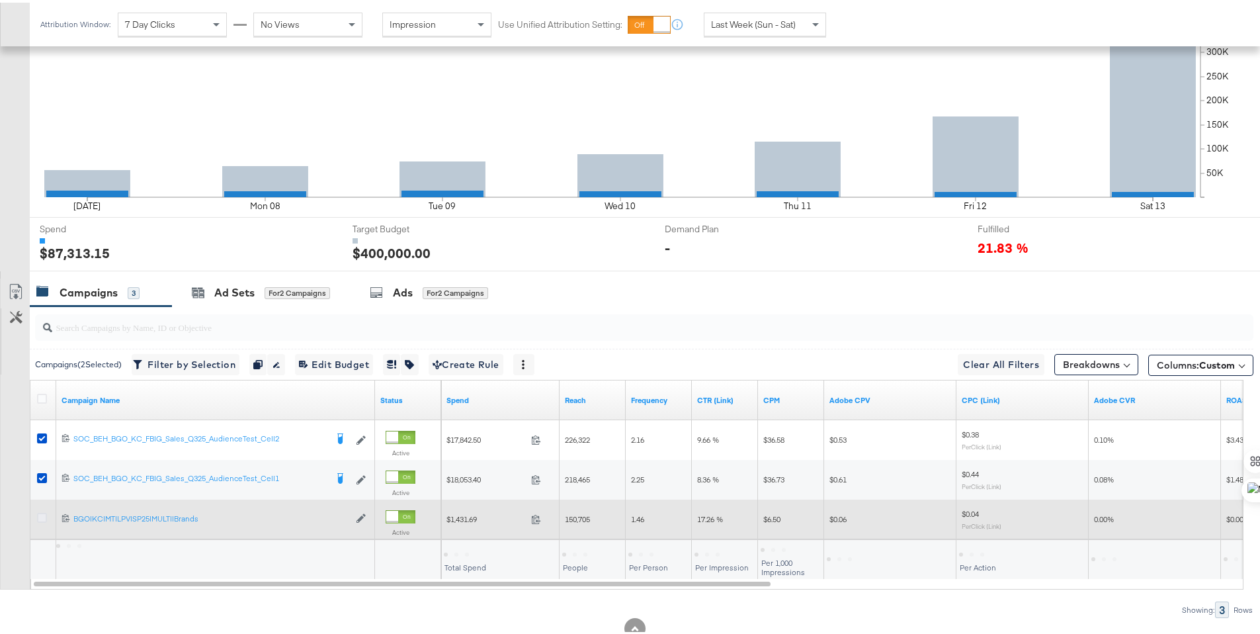
click at [43, 515] on icon at bounding box center [42, 515] width 10 height 10
click at [0, 0] on input "checkbox" at bounding box center [0, 0] width 0 height 0
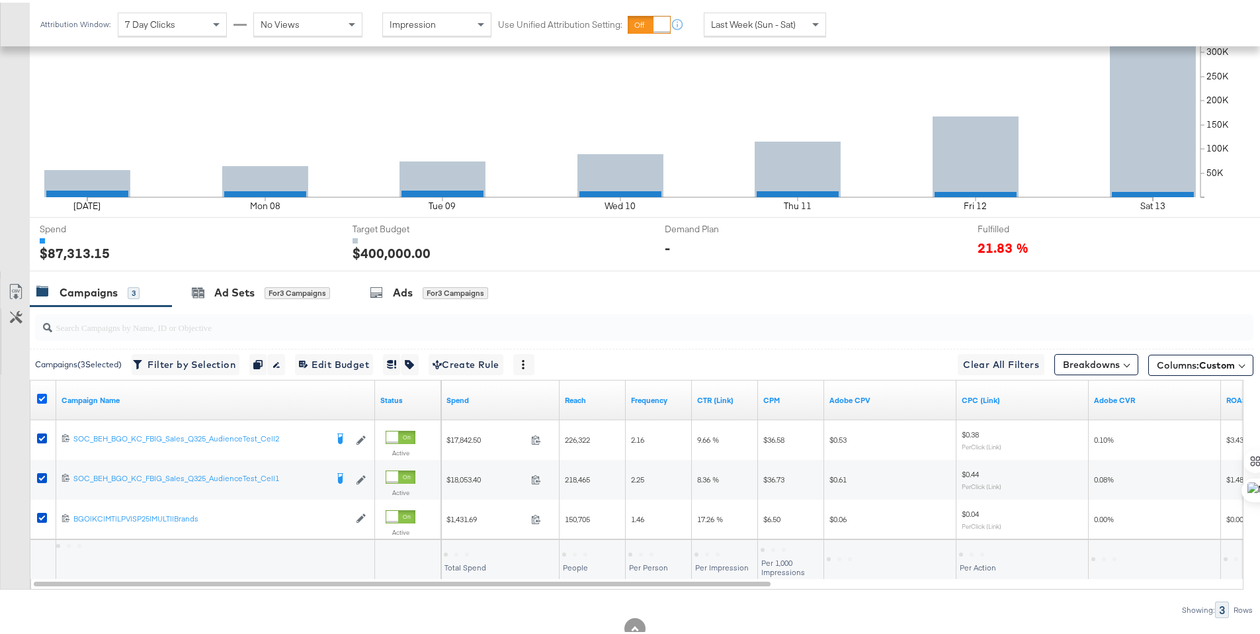
click at [43, 397] on icon at bounding box center [42, 396] width 10 height 10
click at [0, 0] on input "checkbox" at bounding box center [0, 0] width 0 height 0
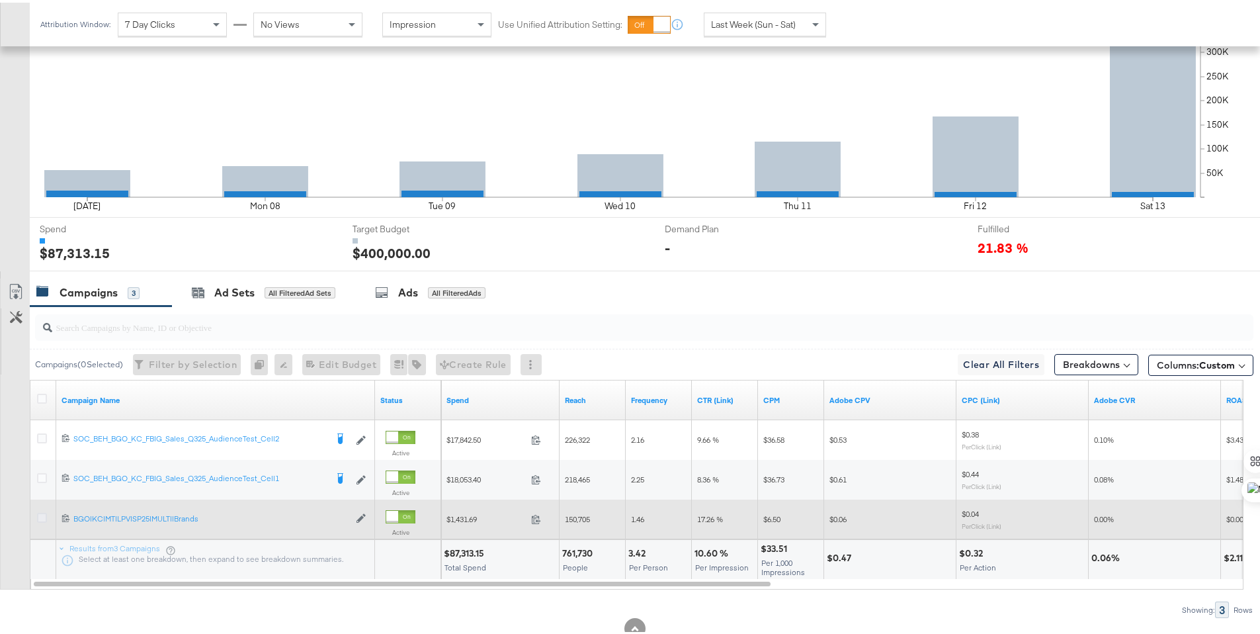
click at [43, 519] on icon at bounding box center [42, 515] width 10 height 10
click at [0, 0] on input "checkbox" at bounding box center [0, 0] width 0 height 0
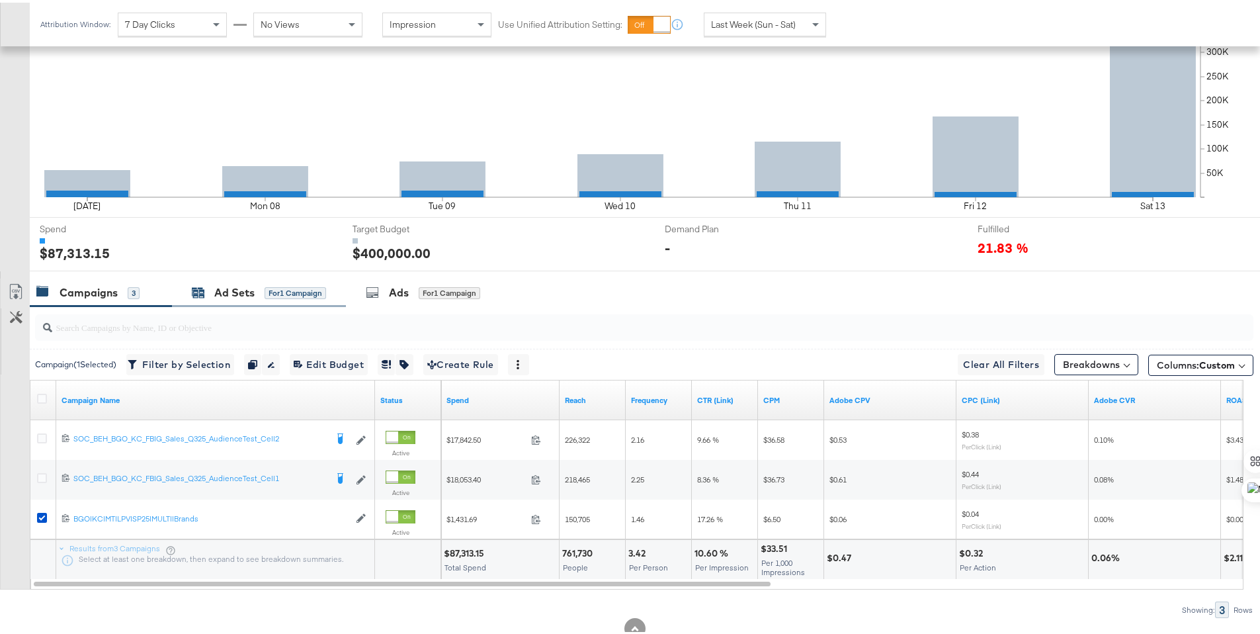
click at [218, 292] on div "Ad Sets" at bounding box center [234, 289] width 40 height 15
